Goal: Task Accomplishment & Management: Complete application form

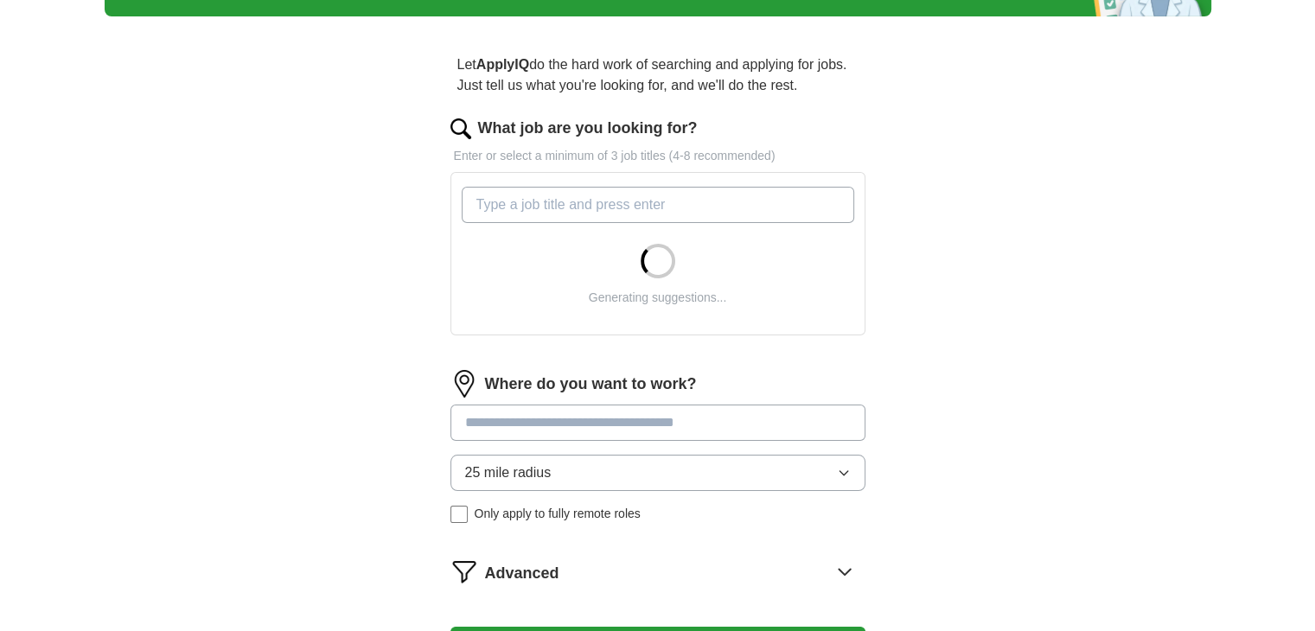
scroll to position [152, 0]
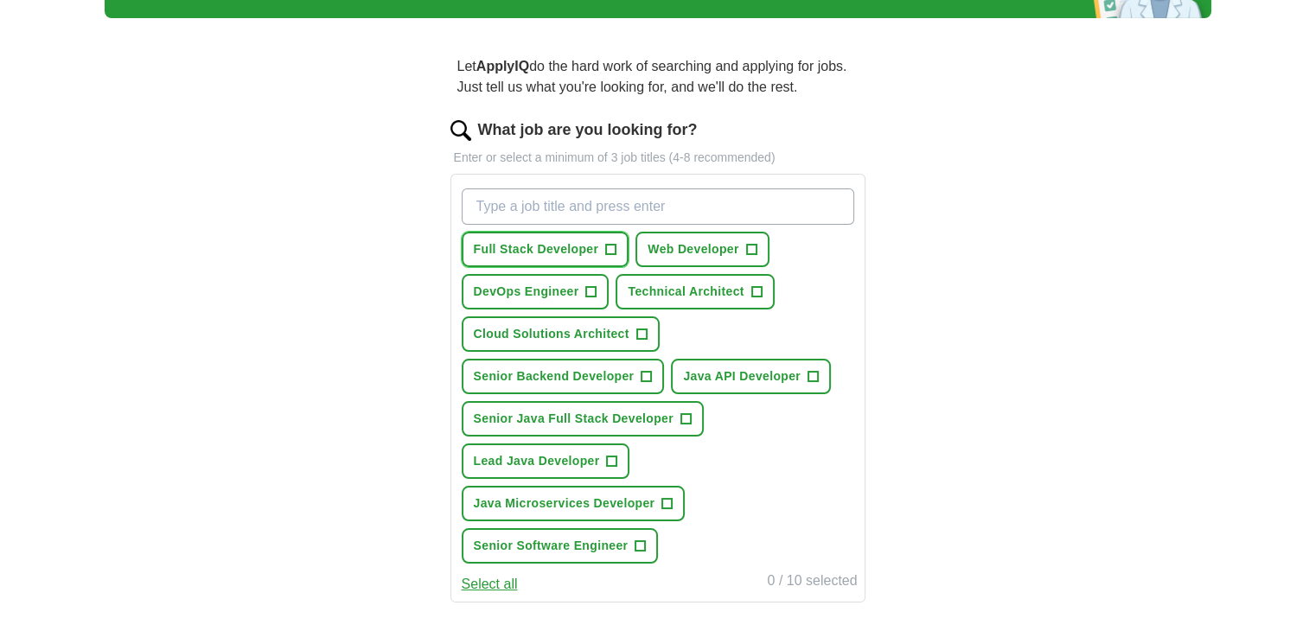
click at [614, 243] on span "+" at bounding box center [611, 250] width 10 height 14
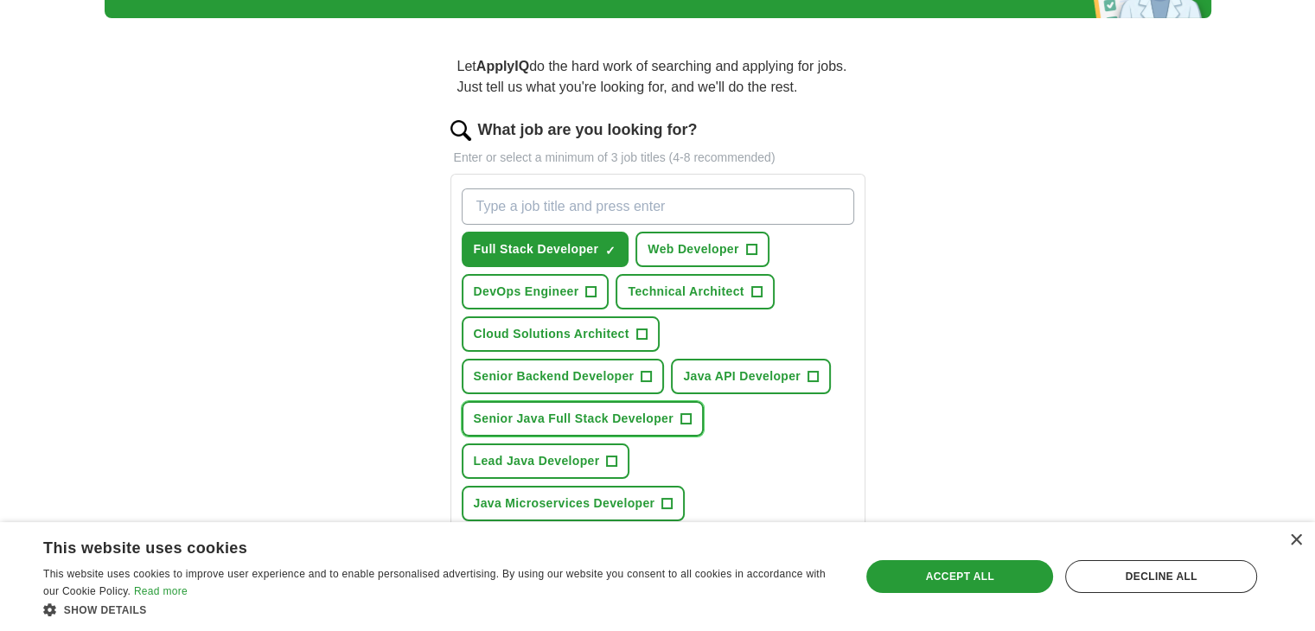
click at [685, 412] on span "+" at bounding box center [685, 419] width 10 height 14
click at [810, 370] on span "+" at bounding box center [813, 377] width 10 height 14
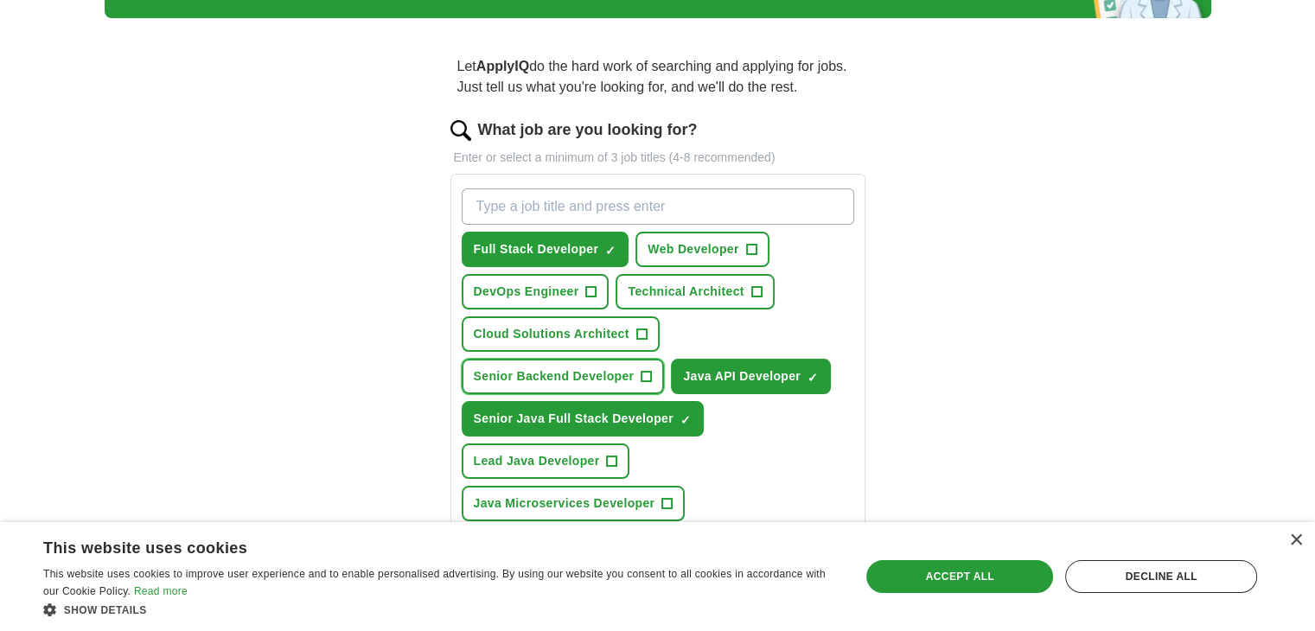
click at [636, 359] on button "Senior Backend Developer +" at bounding box center [563, 376] width 203 height 35
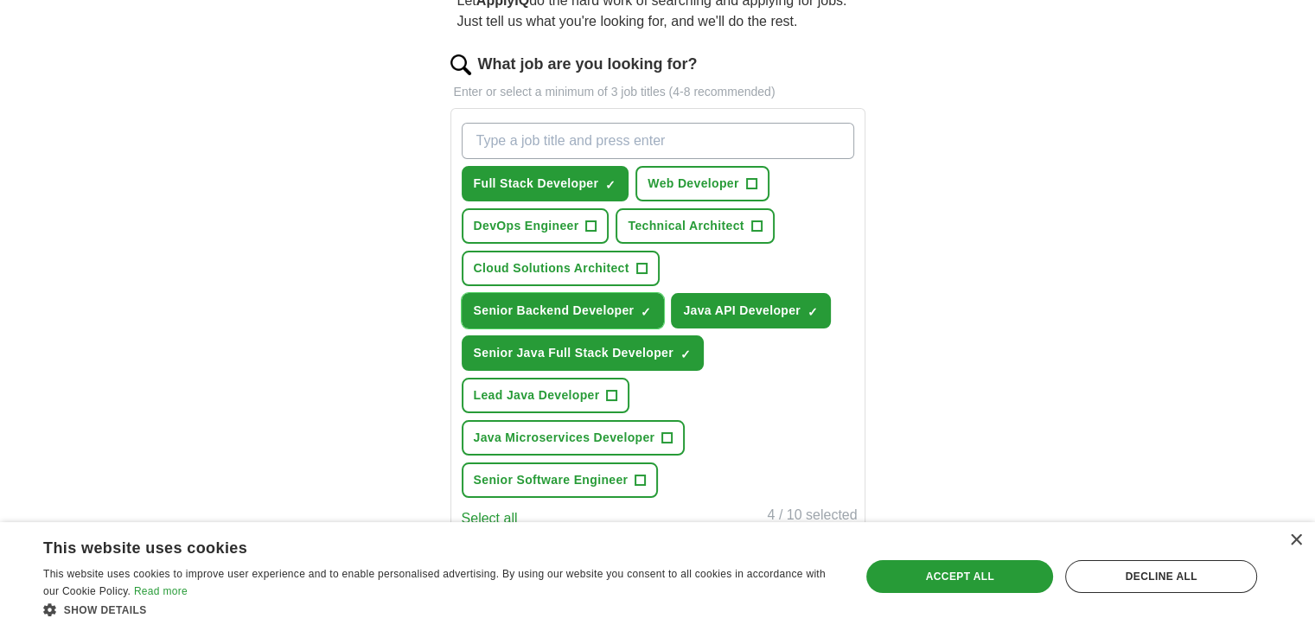
scroll to position [221, 0]
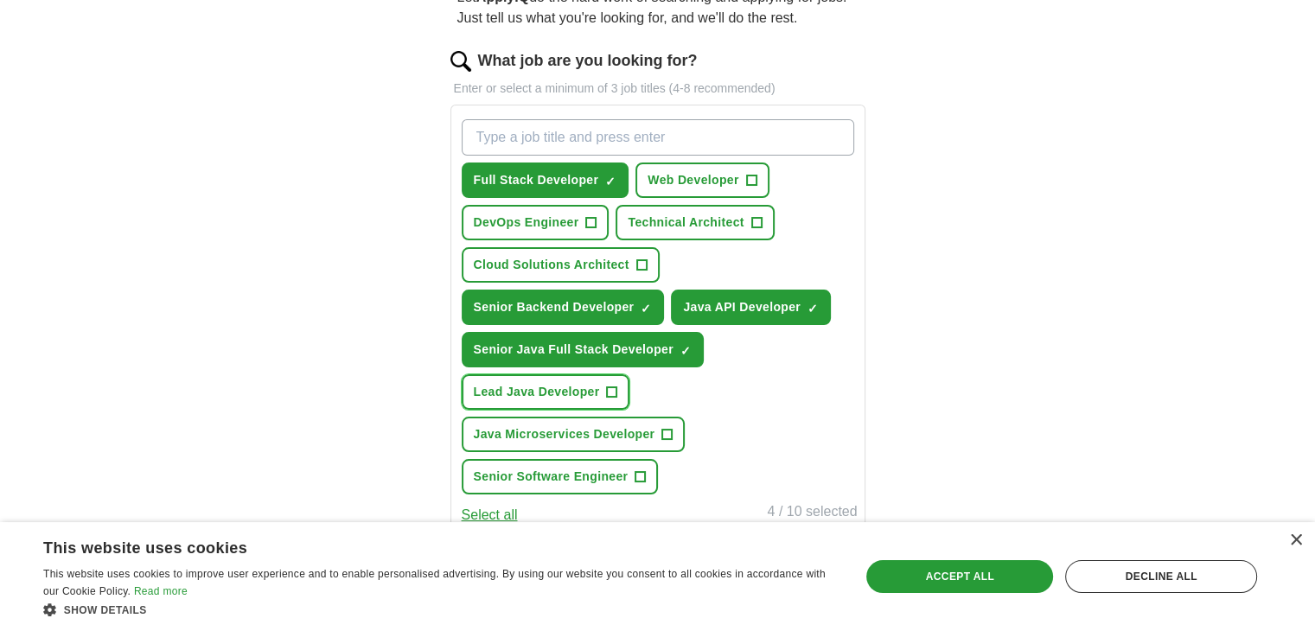
click at [600, 374] on button "Lead Java Developer +" at bounding box center [546, 391] width 169 height 35
click at [673, 417] on button "Java Microservices Developer +" at bounding box center [574, 434] width 224 height 35
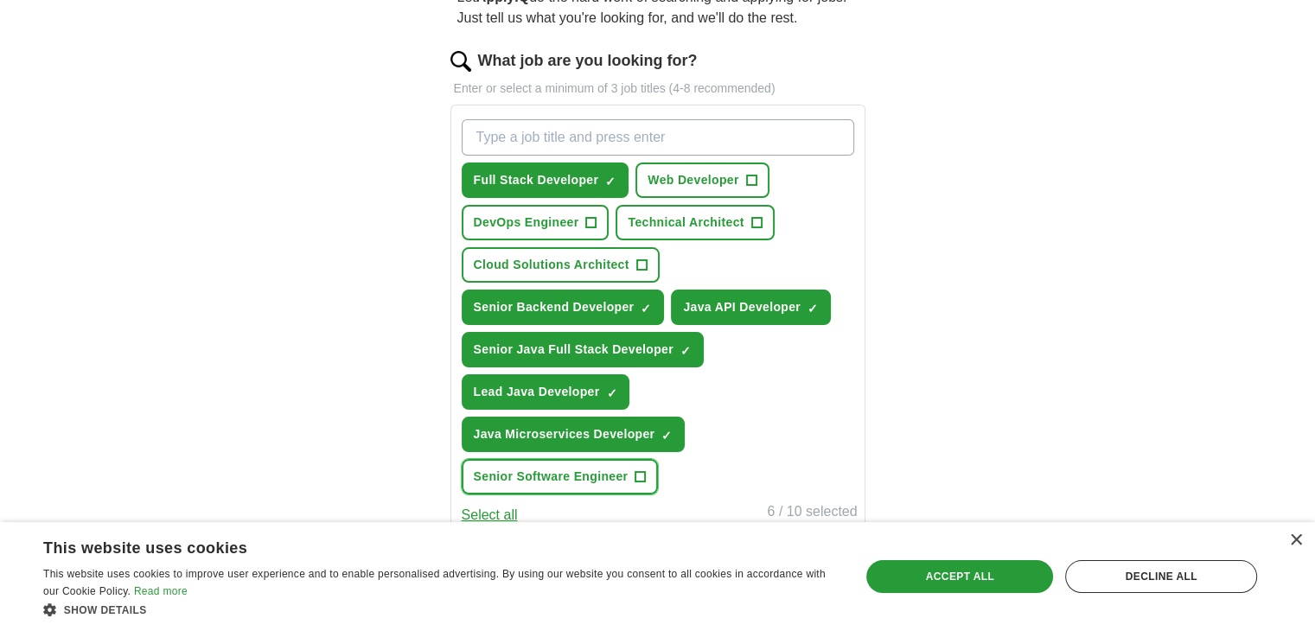
click at [631, 459] on button "Senior Software Engineer +" at bounding box center [560, 476] width 197 height 35
click at [489, 505] on button "Select all" at bounding box center [490, 515] width 56 height 21
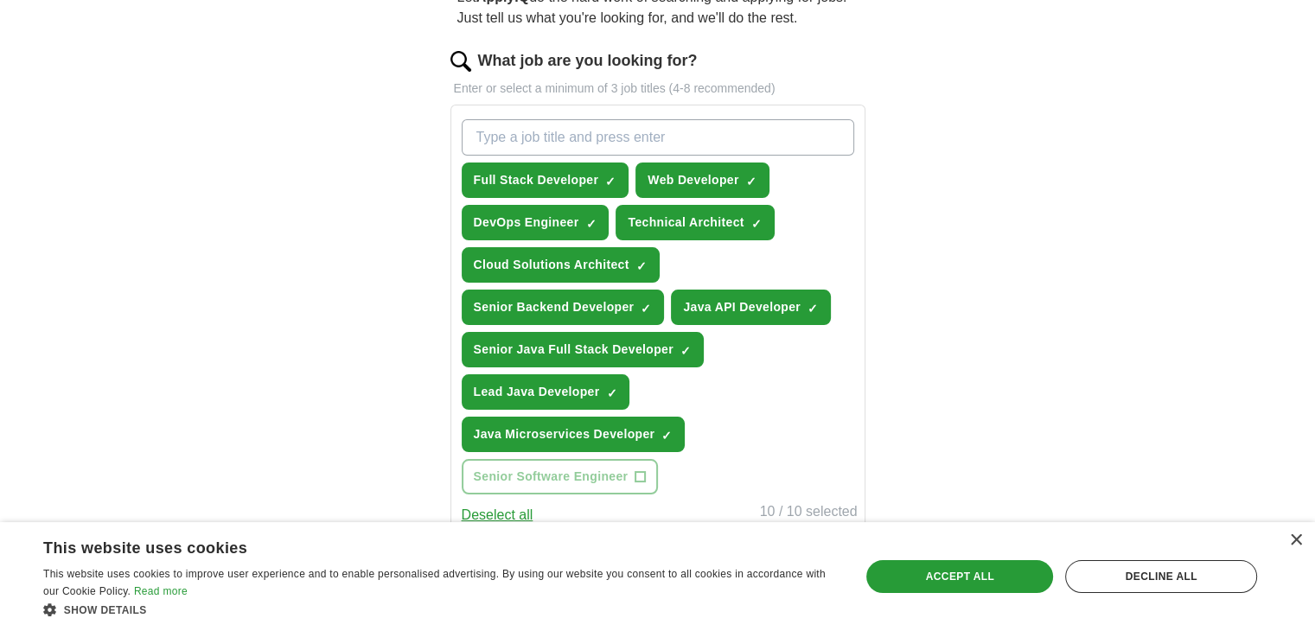
click at [489, 505] on button "Deselect all" at bounding box center [498, 515] width 72 height 21
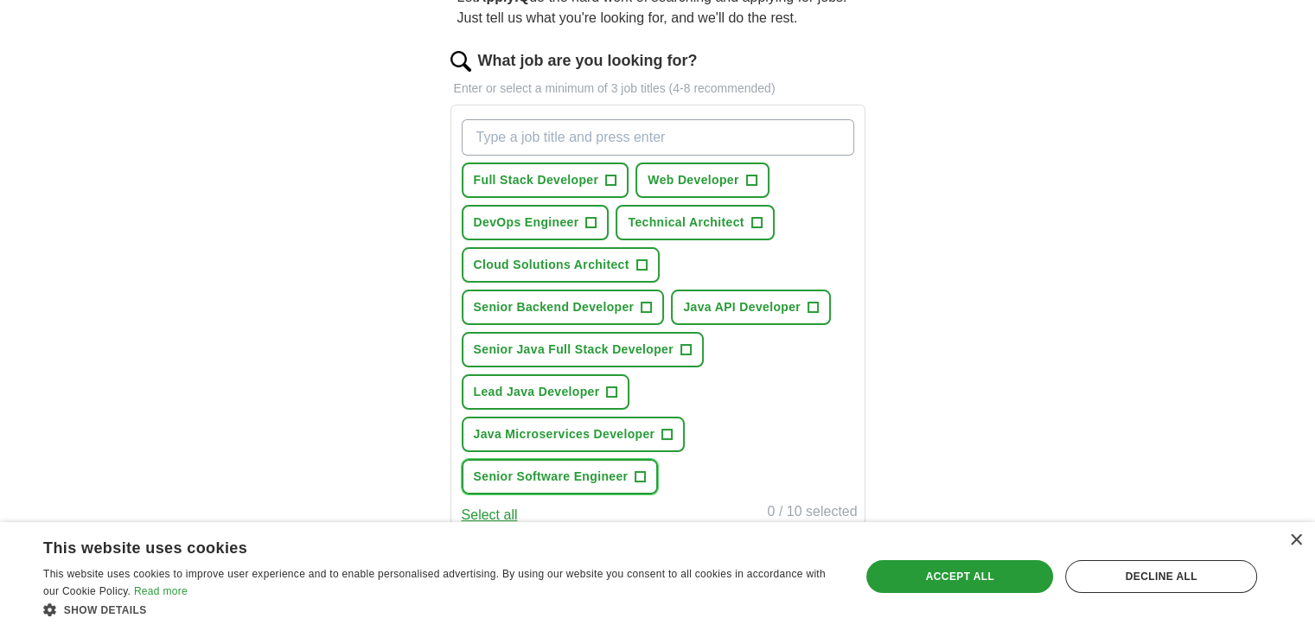
click at [584, 459] on button "Senior Software Engineer +" at bounding box center [560, 476] width 197 height 35
click at [613, 417] on button "Java Microservices Developer +" at bounding box center [574, 434] width 224 height 35
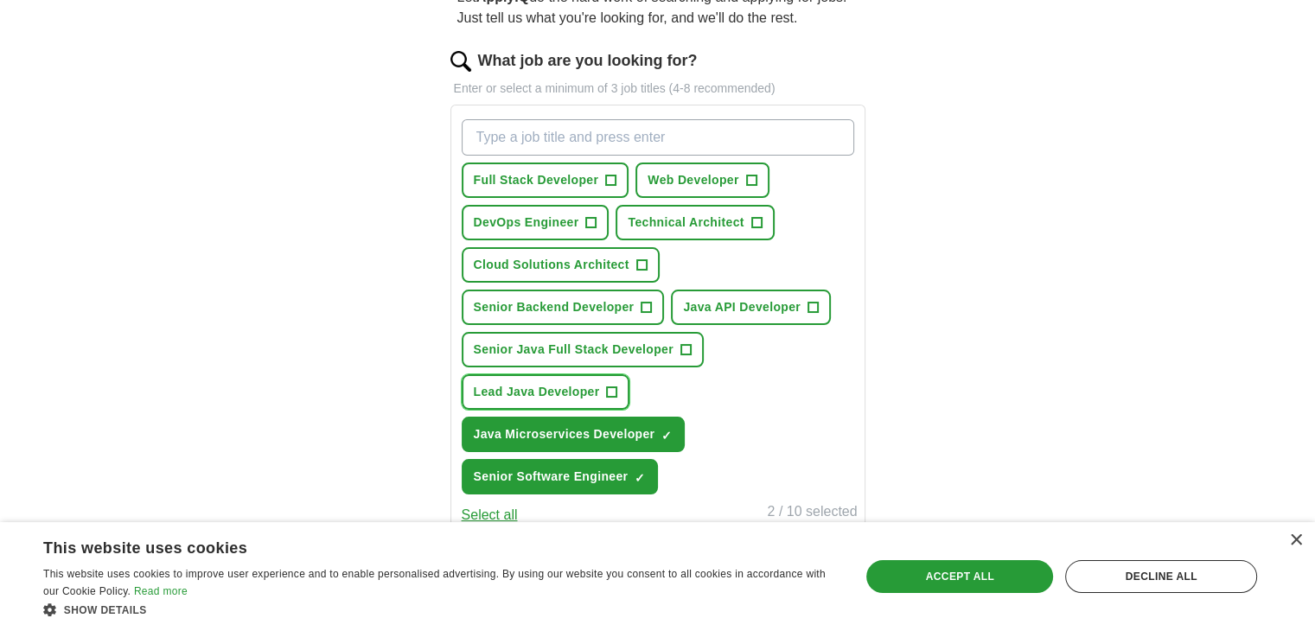
click at [608, 374] on button "Lead Java Developer +" at bounding box center [546, 391] width 169 height 35
click at [655, 332] on button "Senior Java Full Stack Developer +" at bounding box center [583, 349] width 242 height 35
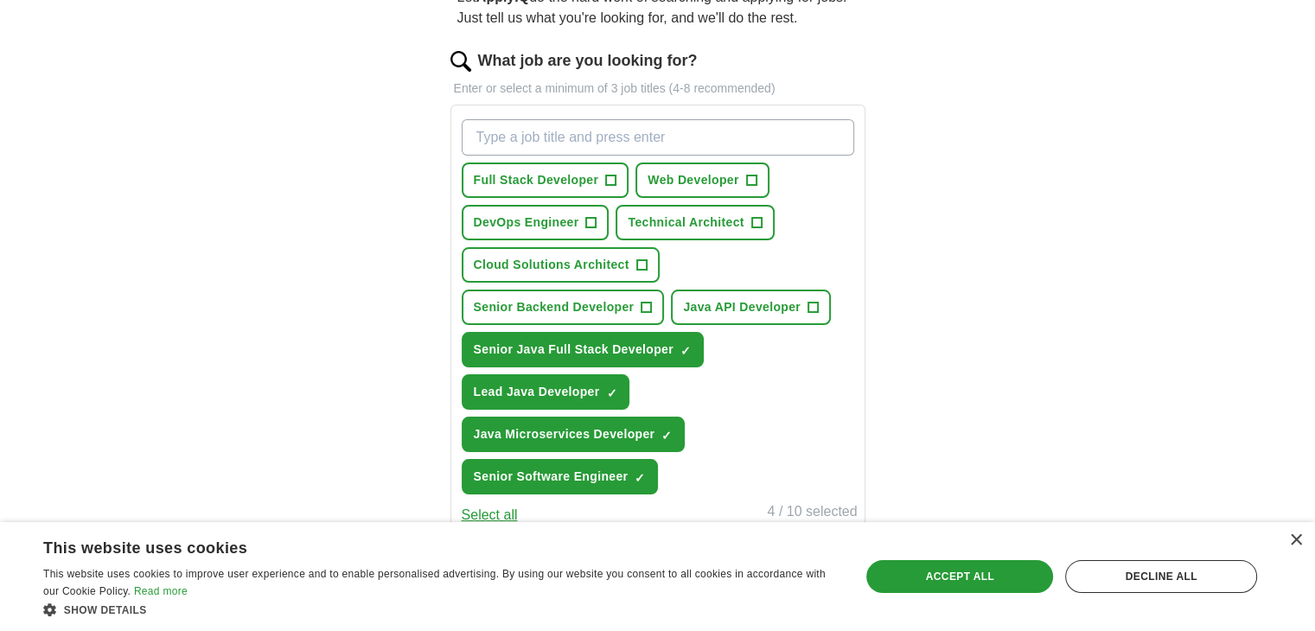
click at [714, 290] on div "Full Stack Developer + Web Developer + DevOps Engineer + Technical Architect + …" at bounding box center [657, 306] width 399 height 389
click at [718, 298] on span "Java API Developer" at bounding box center [742, 307] width 118 height 18
click at [629, 290] on button "Senior Backend Developer +" at bounding box center [563, 307] width 203 height 35
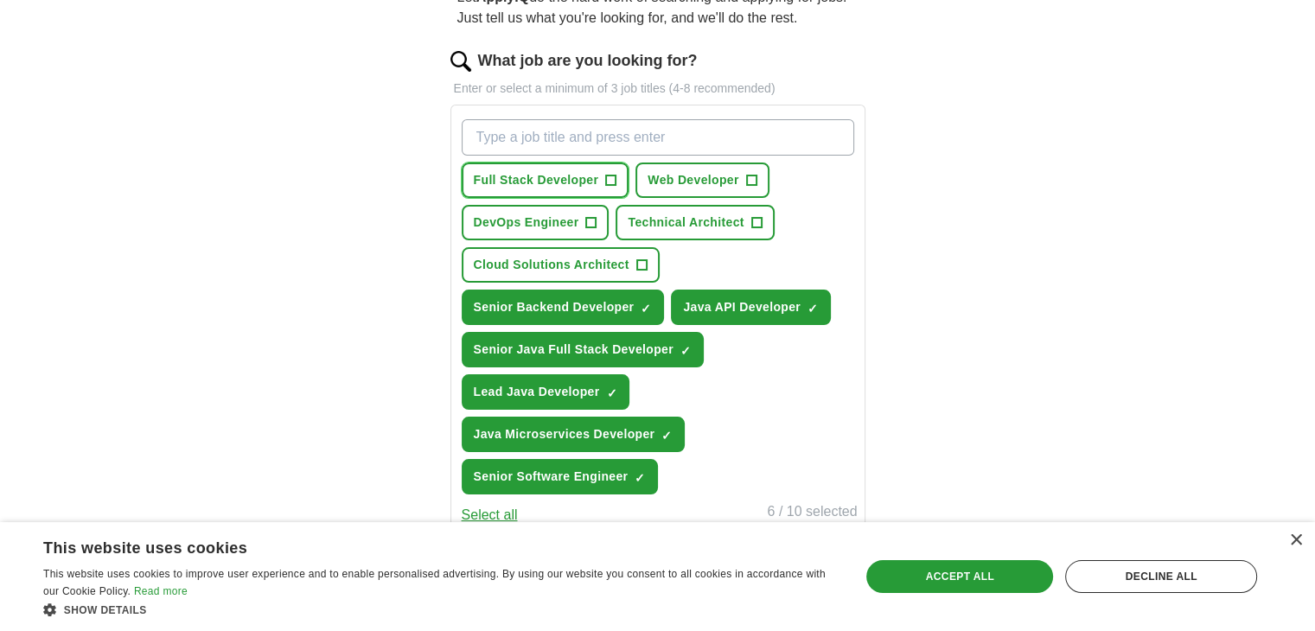
click at [598, 163] on button "Full Stack Developer +" at bounding box center [546, 180] width 168 height 35
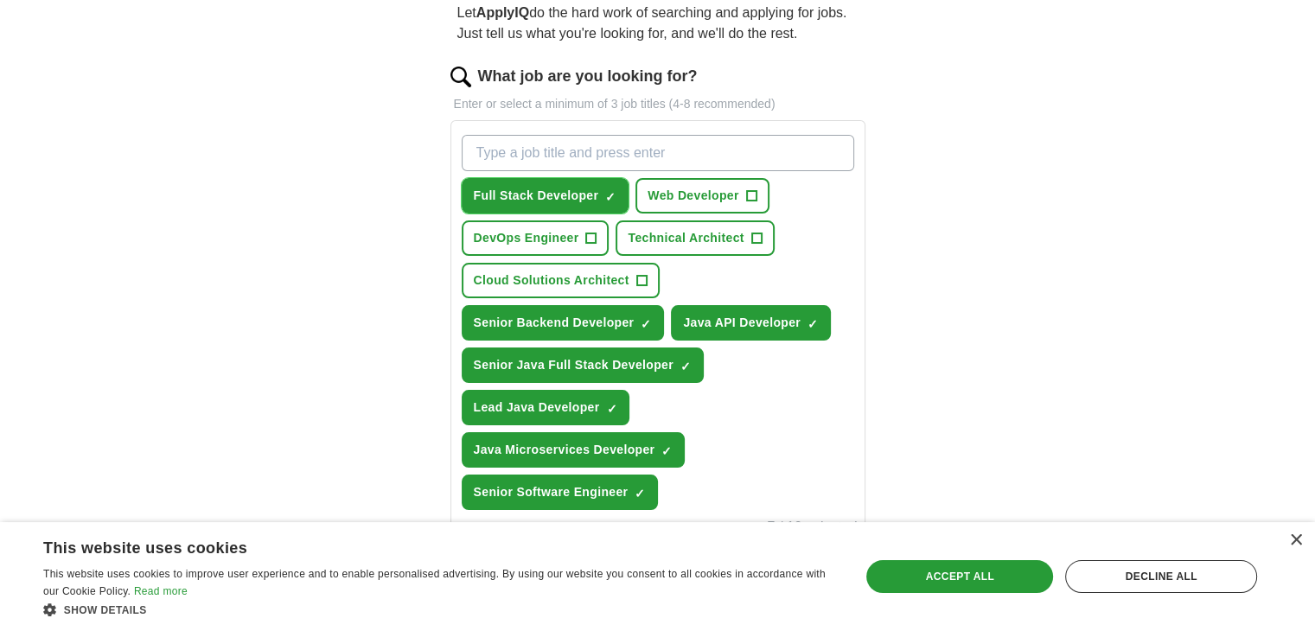
scroll to position [204, 0]
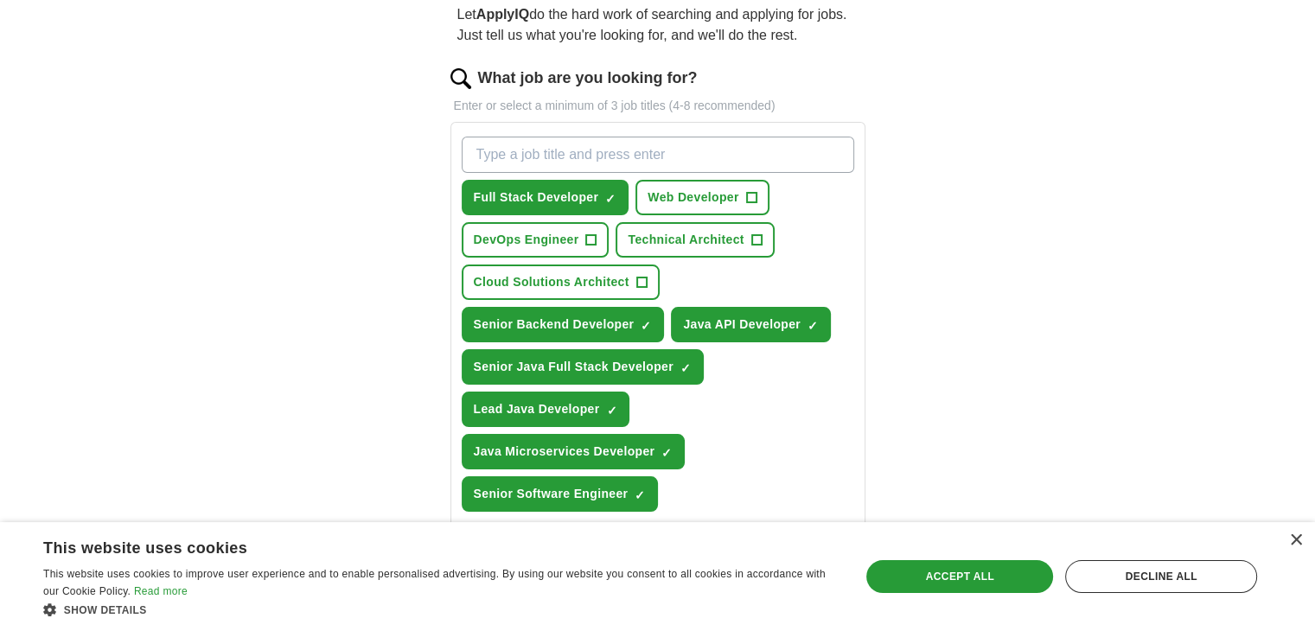
click at [641, 137] on input "What job are you looking for?" at bounding box center [658, 155] width 393 height 36
type input "s"
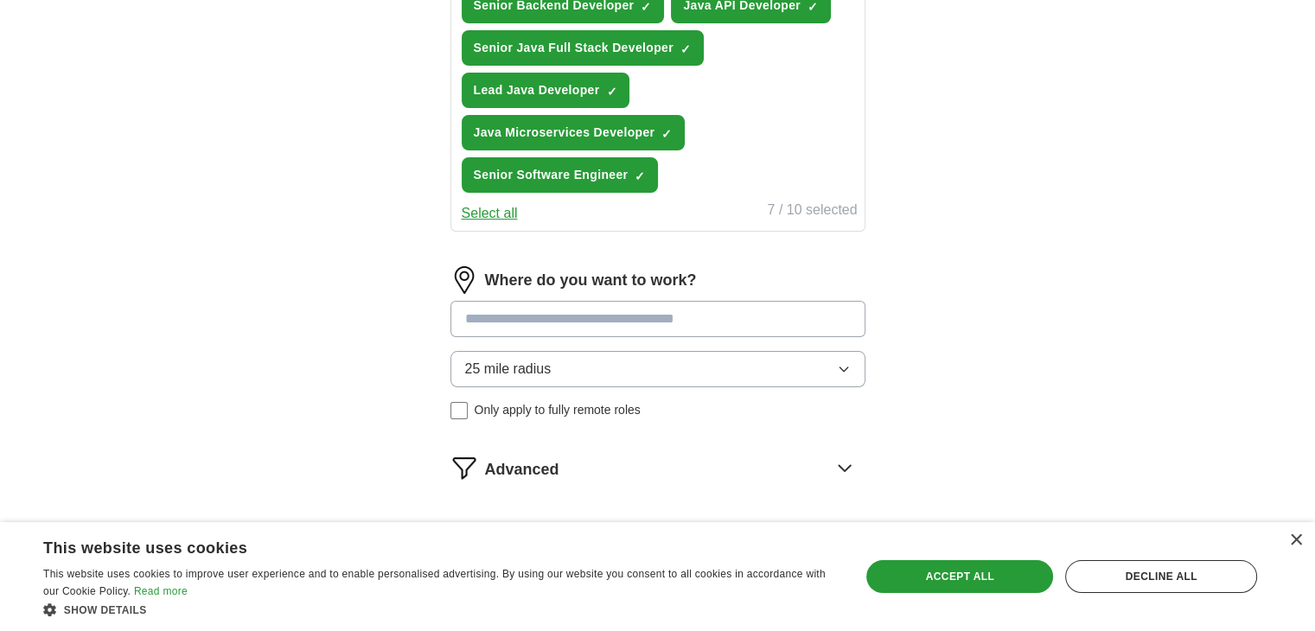
scroll to position [630, 0]
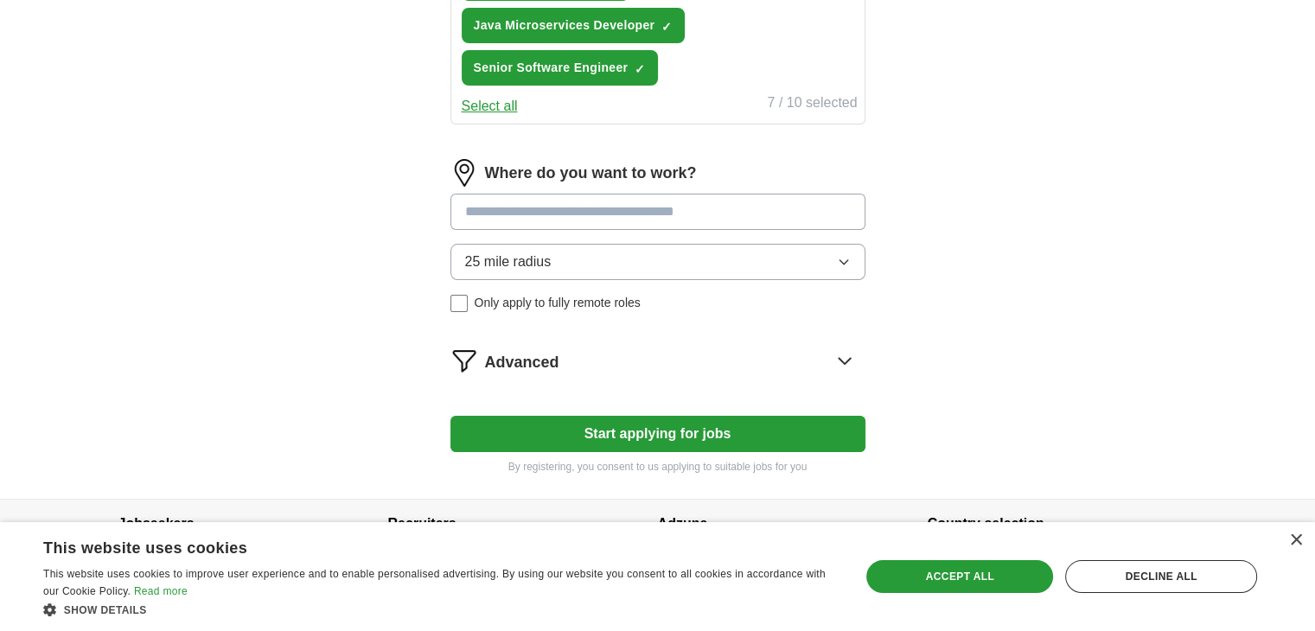
type input "Frontend"
click at [618, 194] on input at bounding box center [657, 212] width 415 height 36
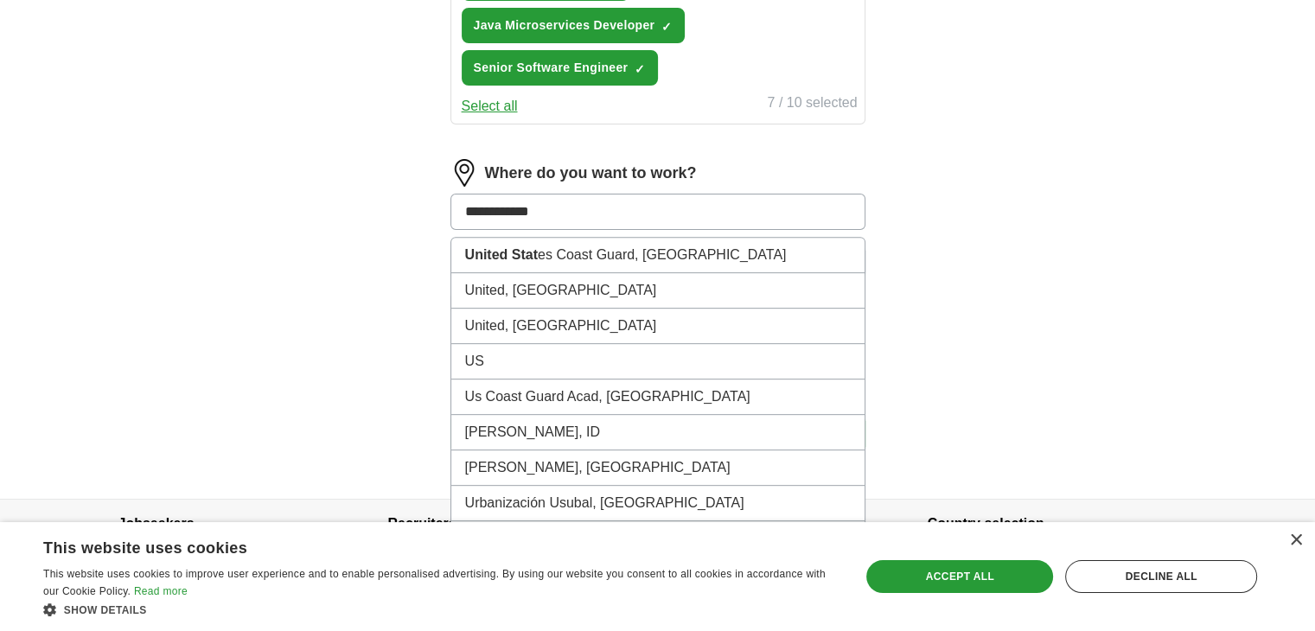
type input "**********"
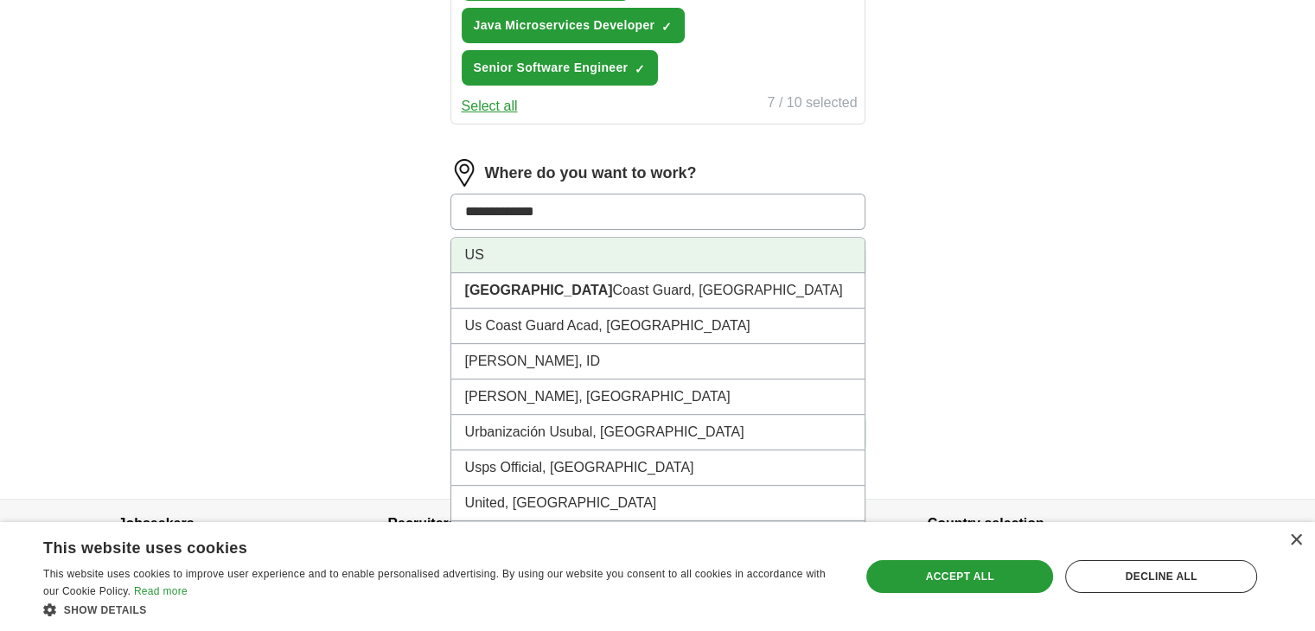
click at [657, 238] on li "US" at bounding box center [657, 255] width 413 height 35
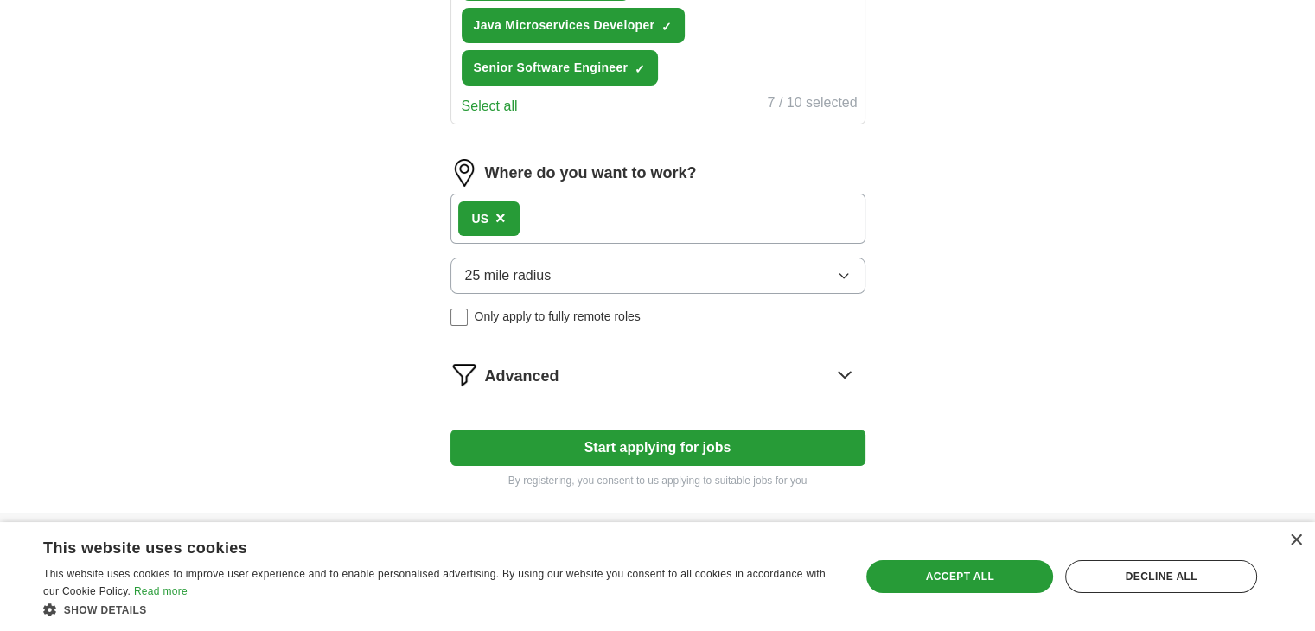
scroll to position [644, 0]
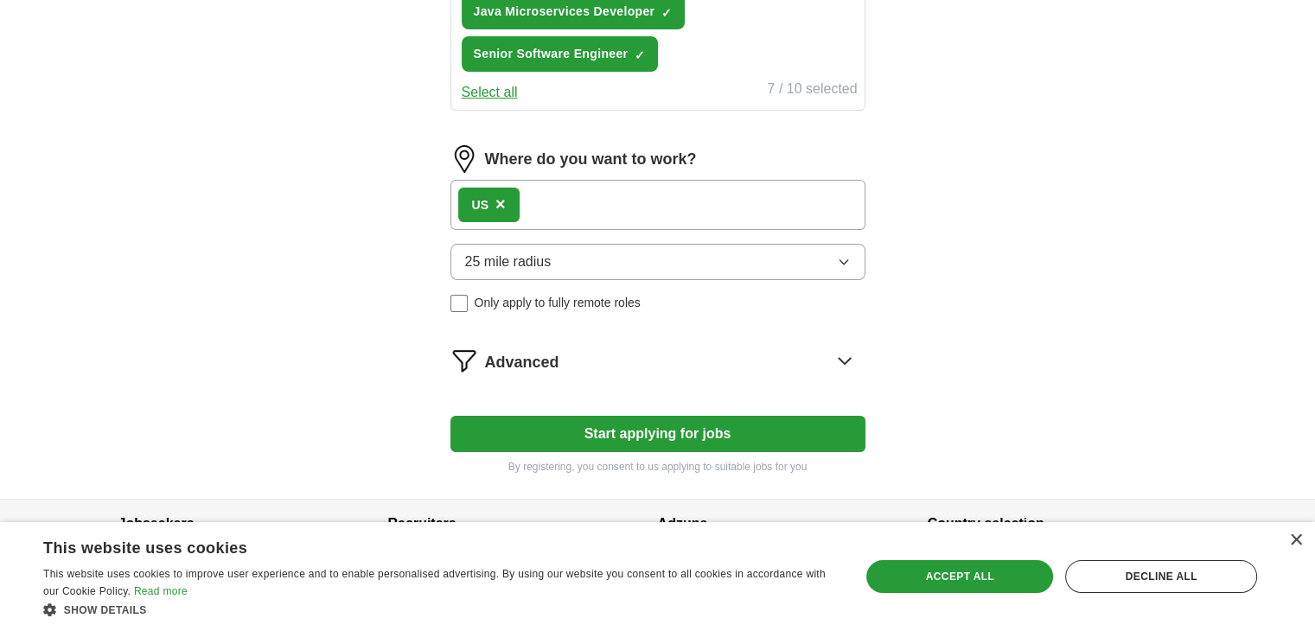
click at [576, 416] on button "Start applying for jobs" at bounding box center [657, 434] width 415 height 36
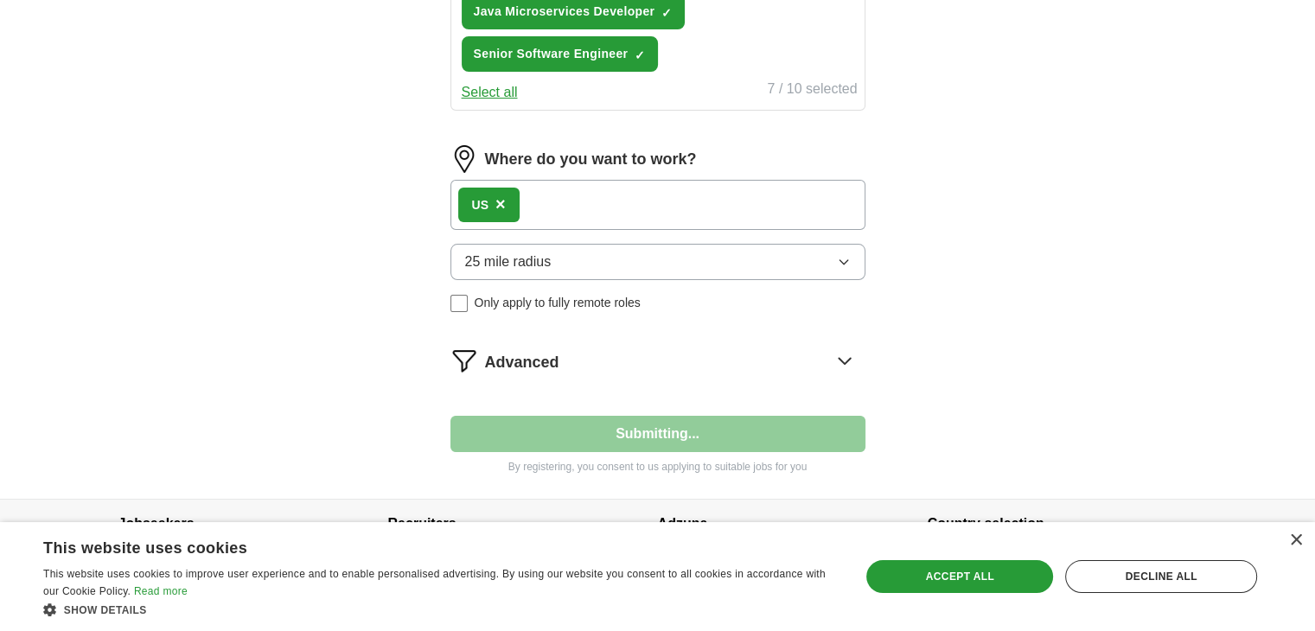
select select "**"
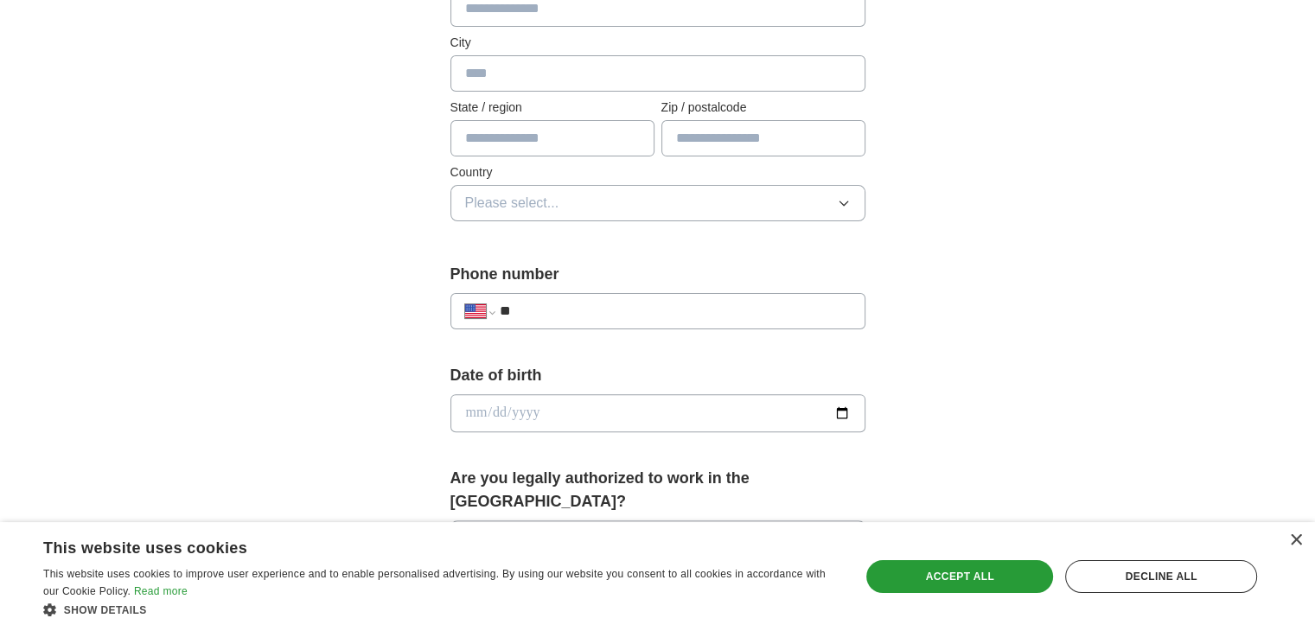
scroll to position [504, 0]
